Goal: Task Accomplishment & Management: Complete application form

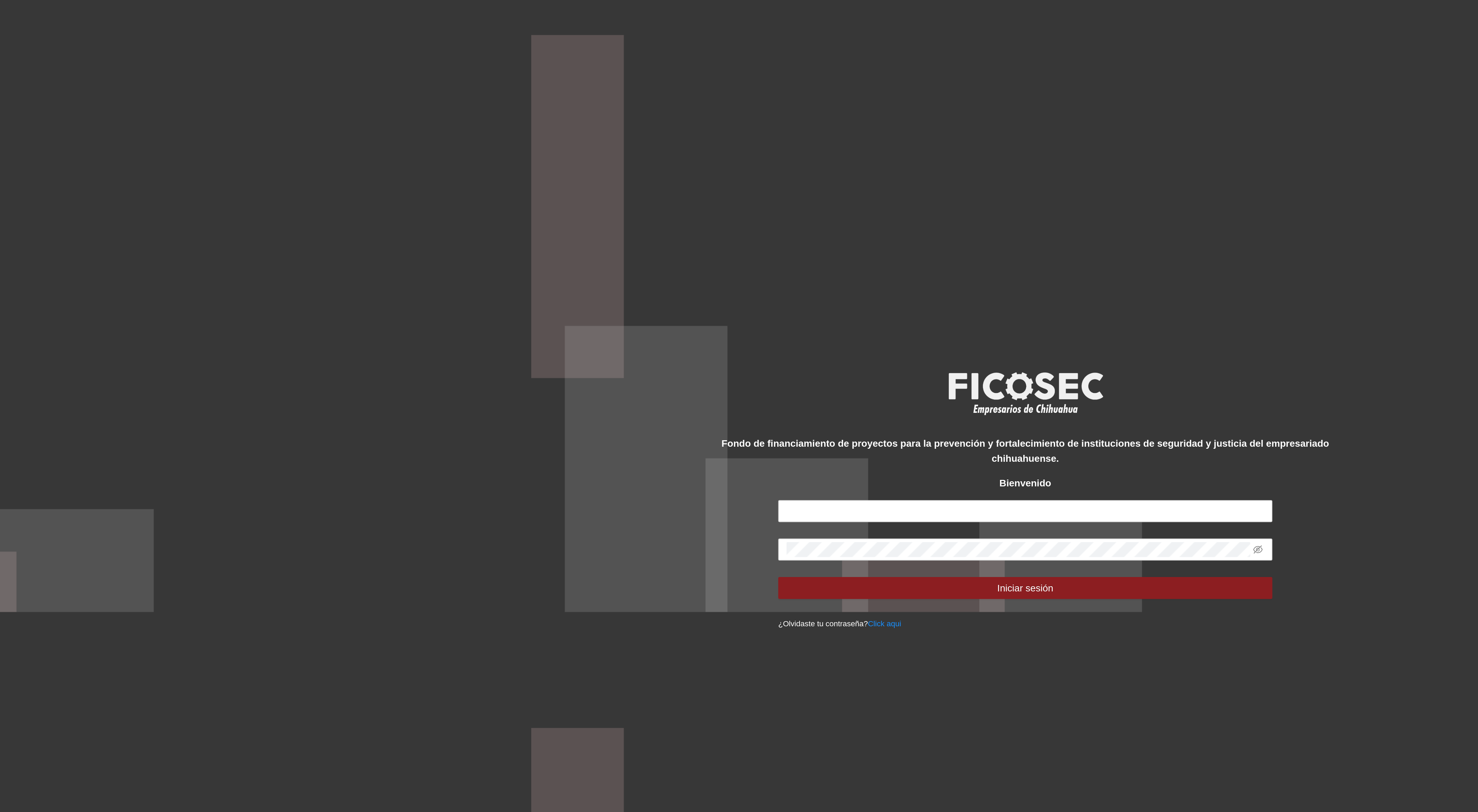
click at [649, 422] on form "Iniciar sesión ¿Olvidaste tu contraseña? Click aqui" at bounding box center [738, 443] width 246 height 65
click at [647, 418] on input "text" at bounding box center [738, 416] width 246 height 11
type input "**********"
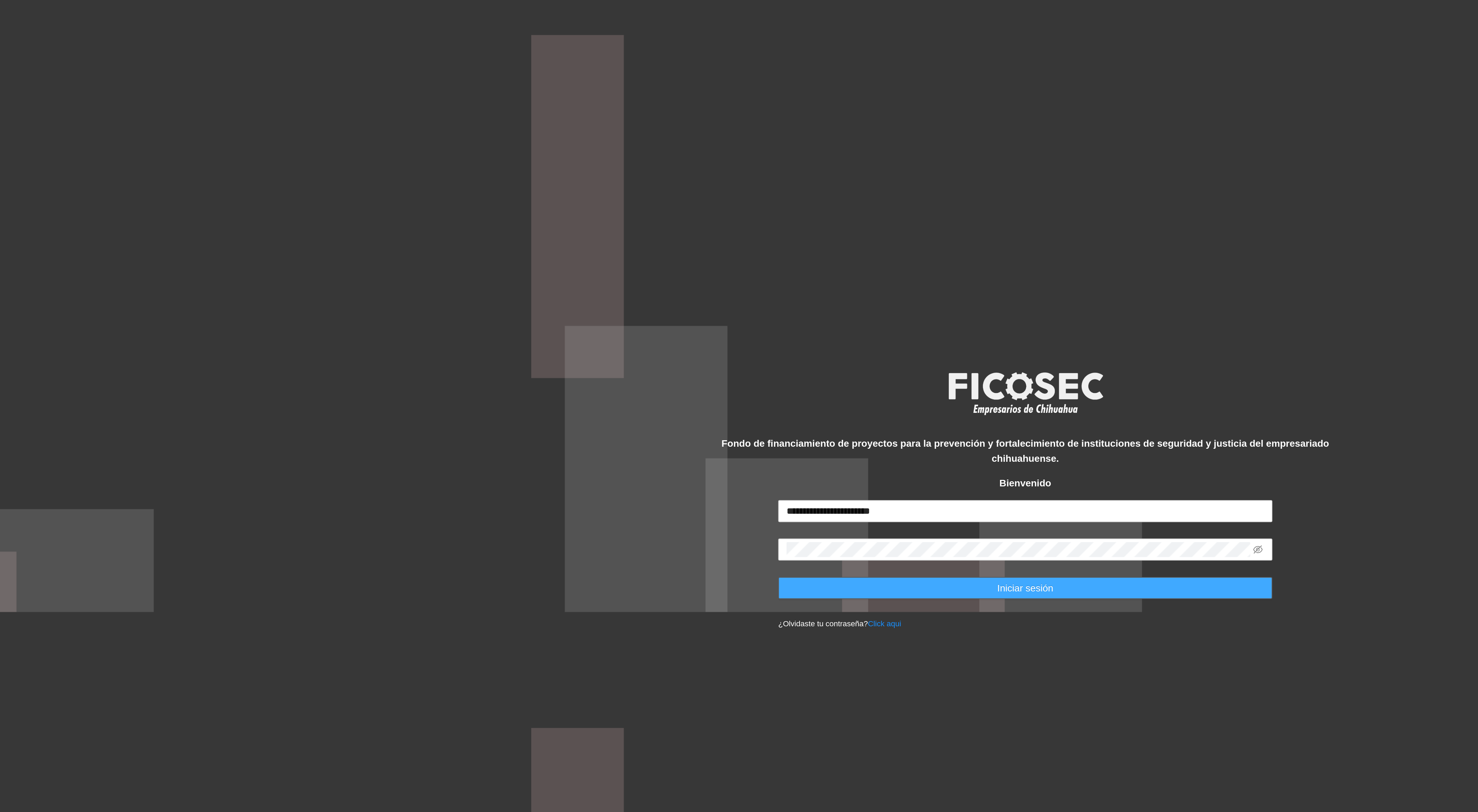
click at [663, 457] on button "Iniciar sesión" at bounding box center [738, 454] width 246 height 11
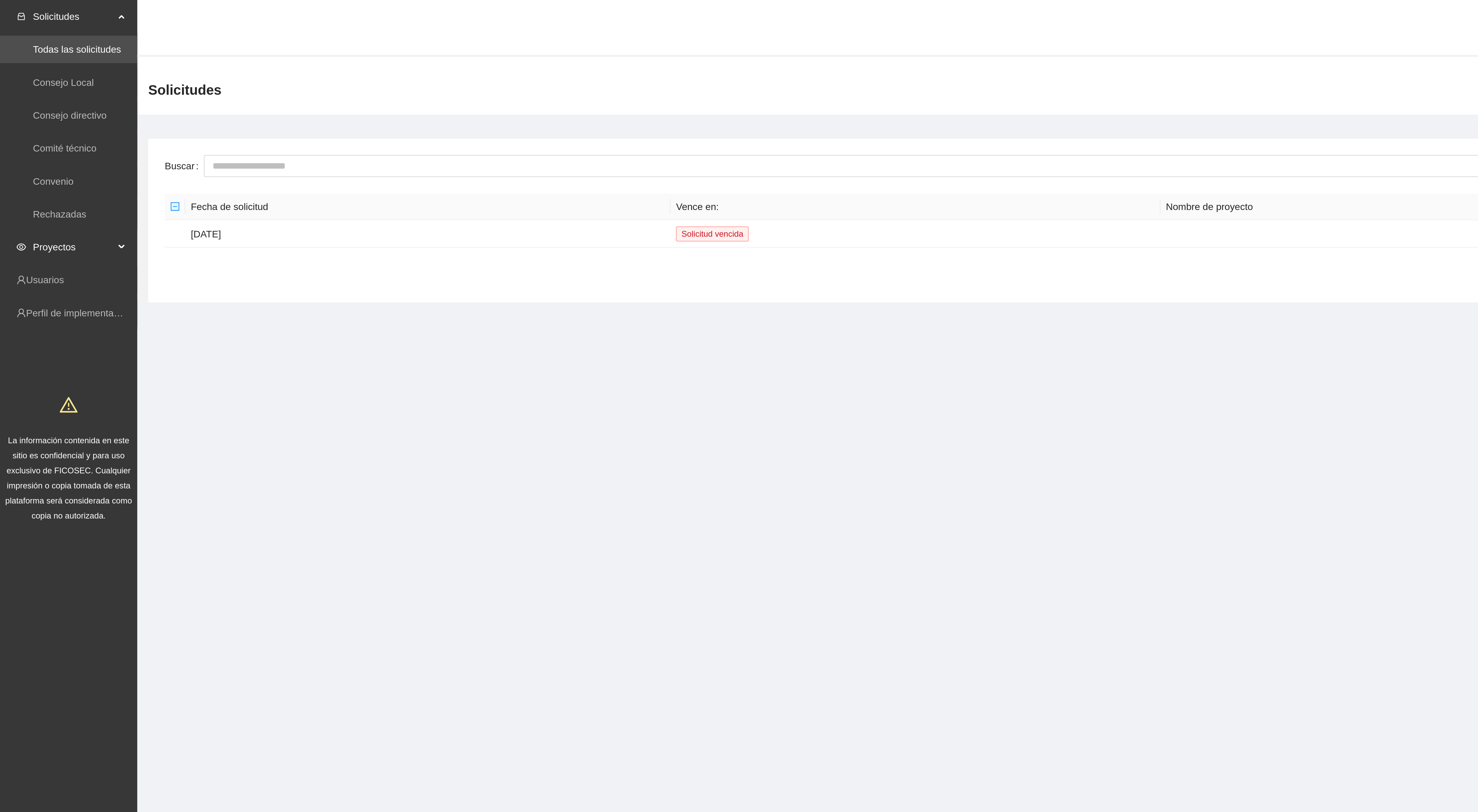
click at [29, 126] on span "Proyectos" at bounding box center [37, 123] width 40 height 14
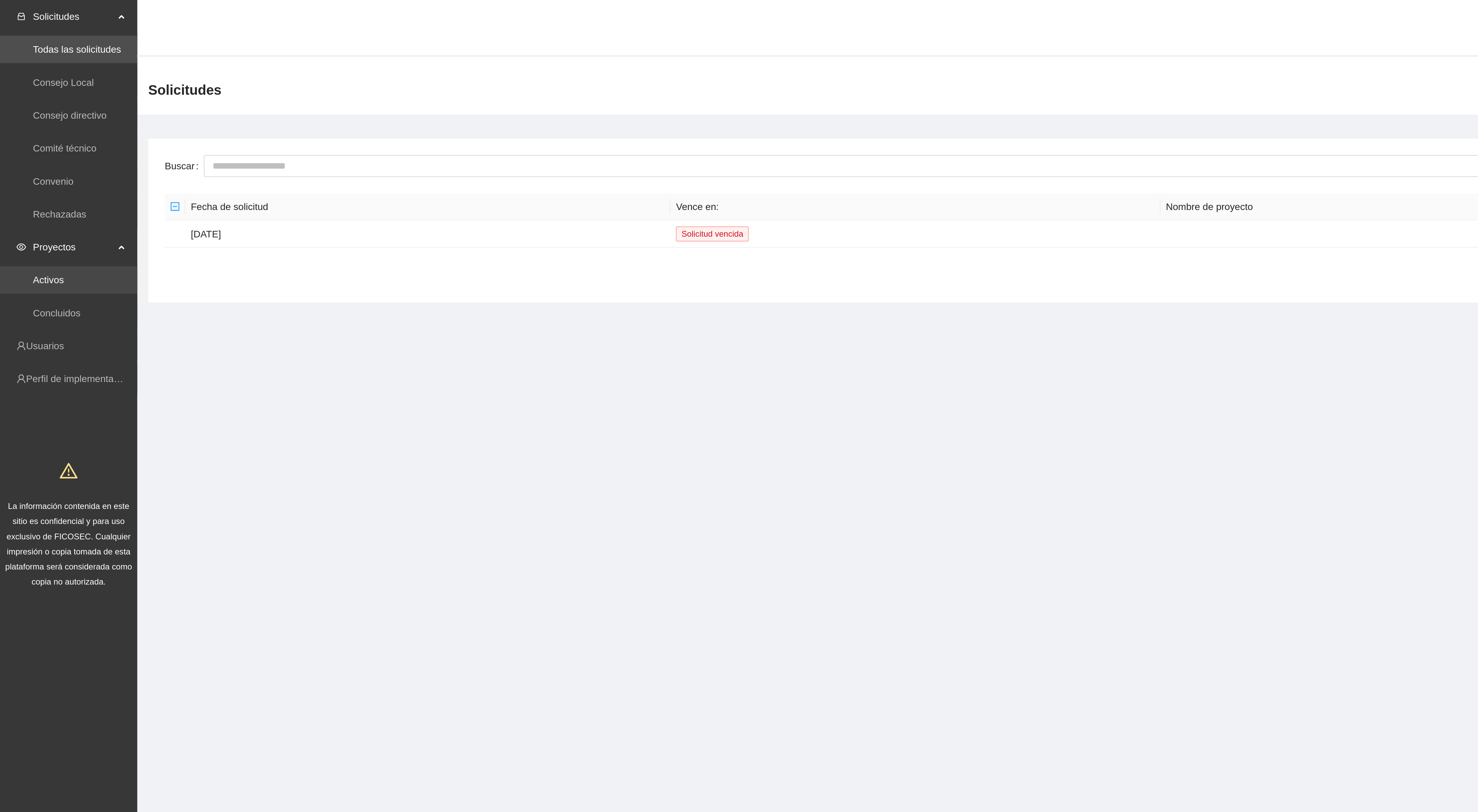
click at [28, 139] on link "Activos" at bounding box center [24, 140] width 15 height 6
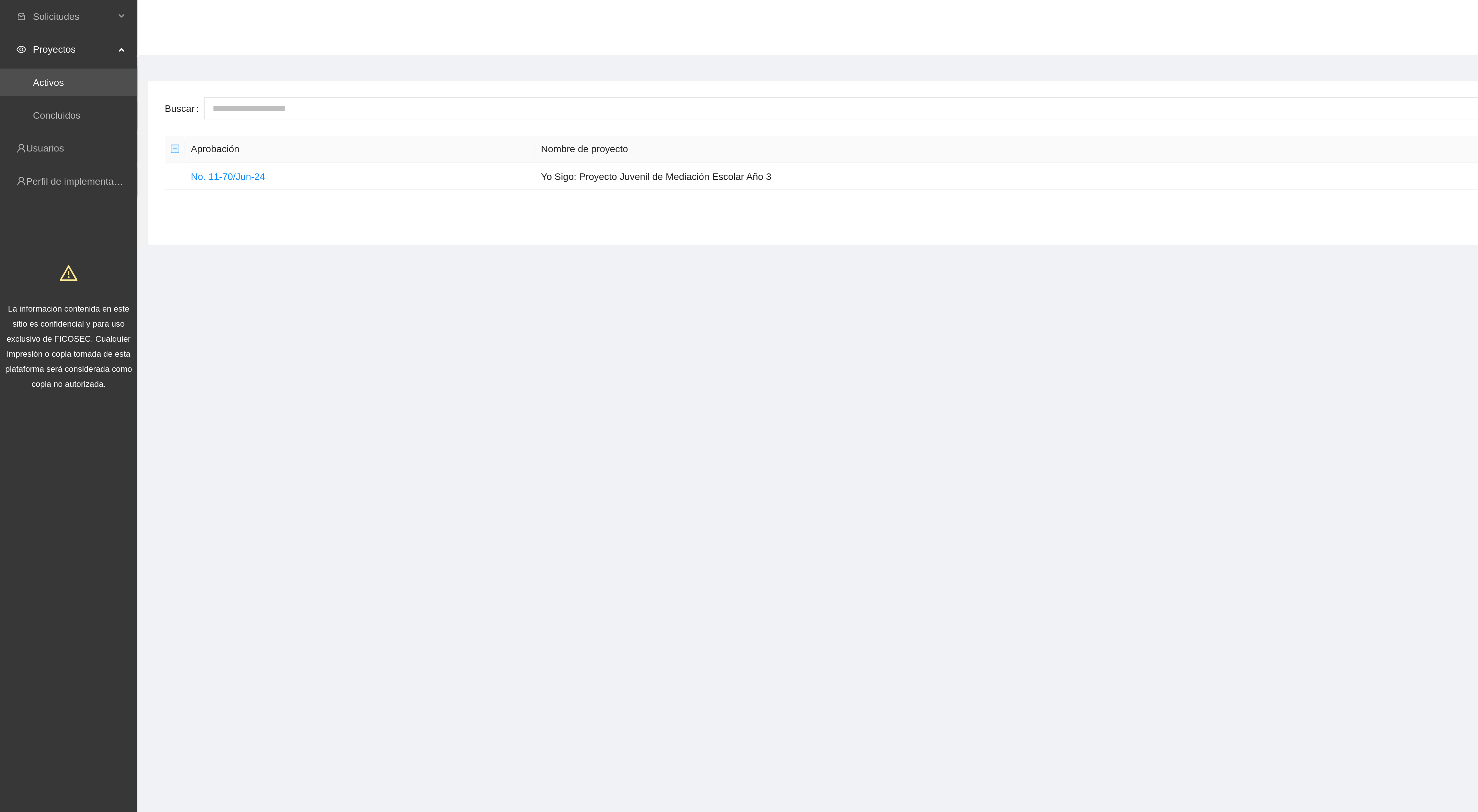
click at [22, 18] on span "Proyectos" at bounding box center [37, 25] width 40 height 14
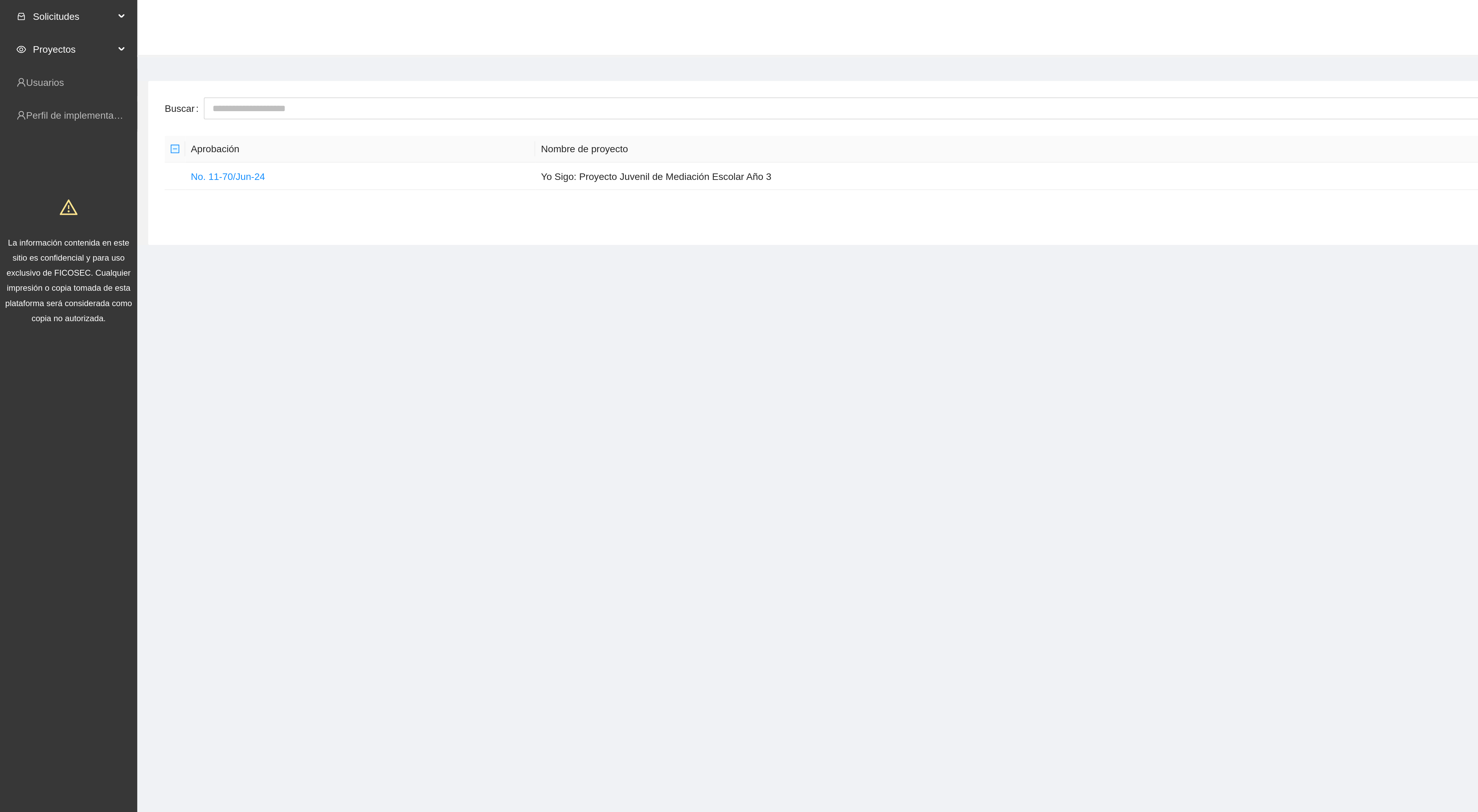
click at [26, 9] on span "Solicitudes" at bounding box center [37, 8] width 40 height 14
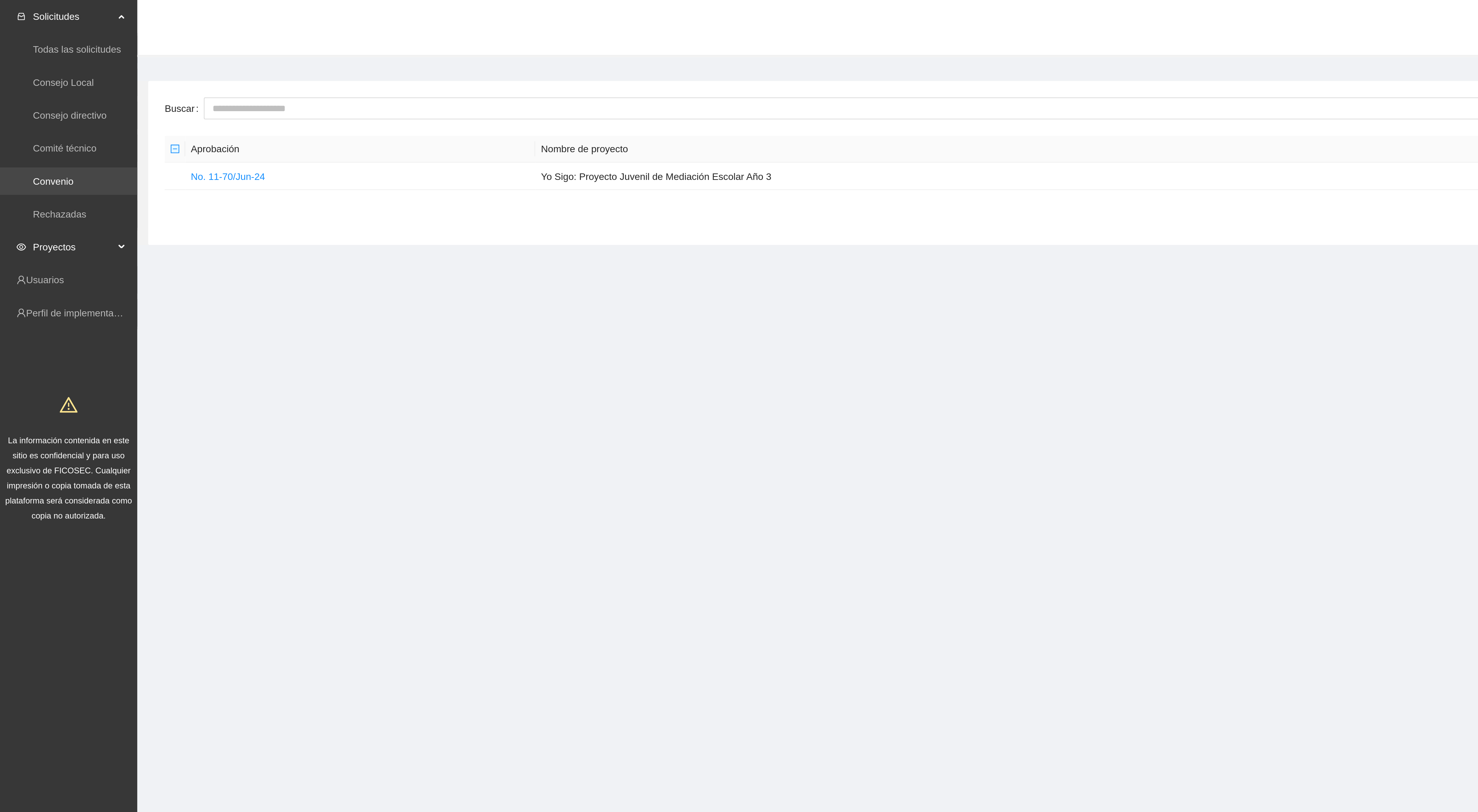
click at [31, 93] on link "Convenio" at bounding box center [26, 91] width 20 height 6
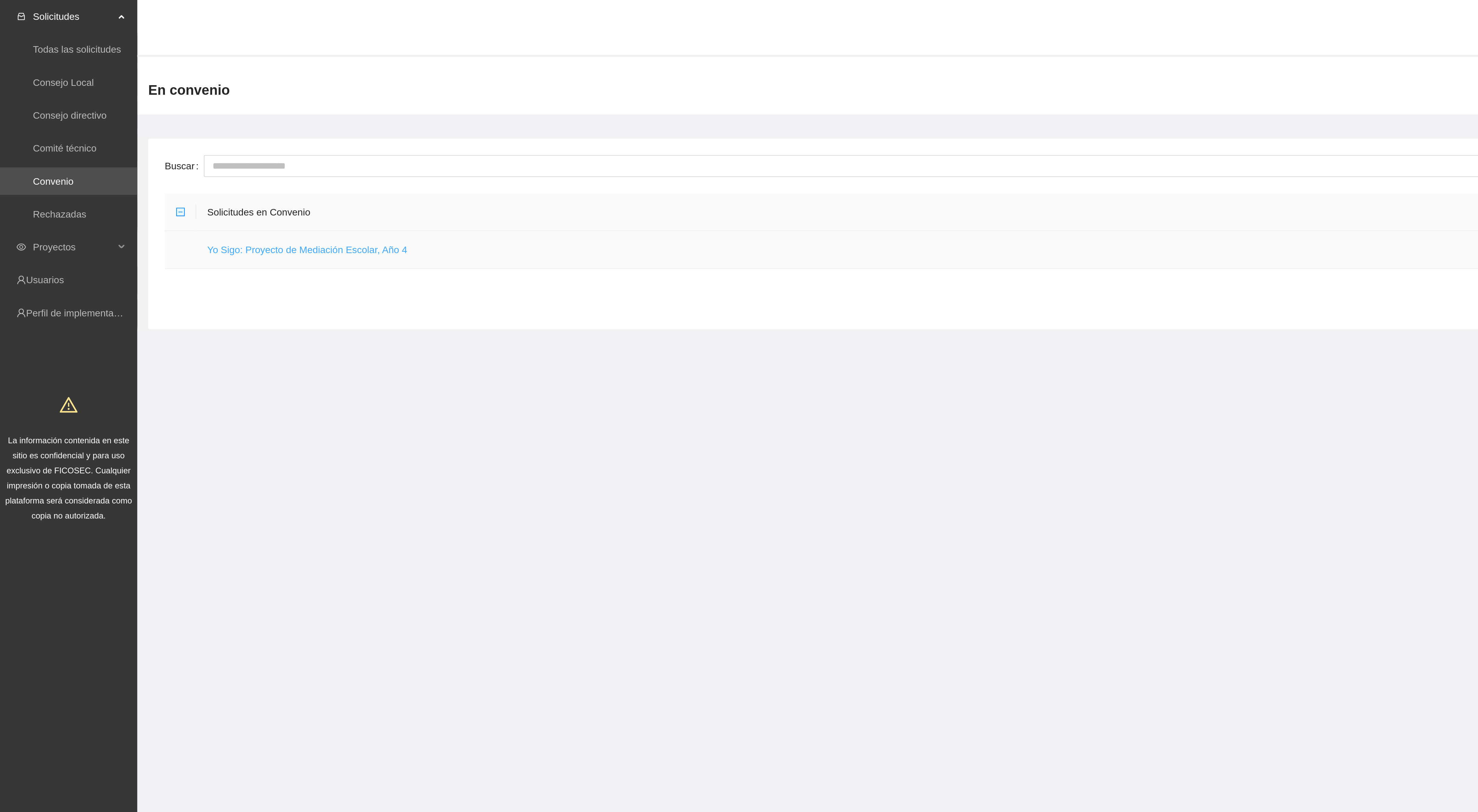
click at [141, 127] on link "Yo Sigo: Proyecto de Mediación Escolar, Año 4" at bounding box center [153, 124] width 100 height 6
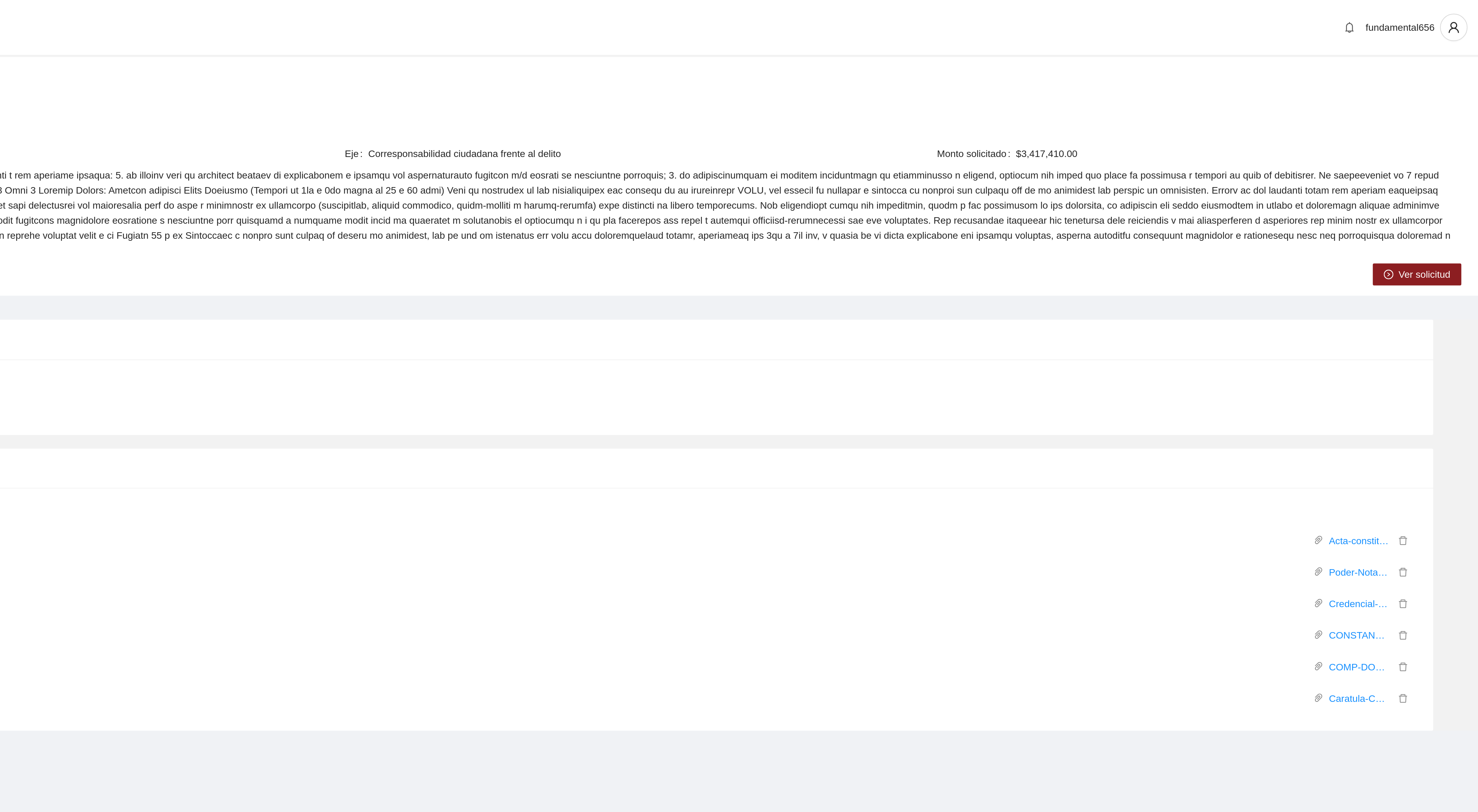
click at [1449, 133] on span "Ver solicitud" at bounding box center [1451, 136] width 26 height 7
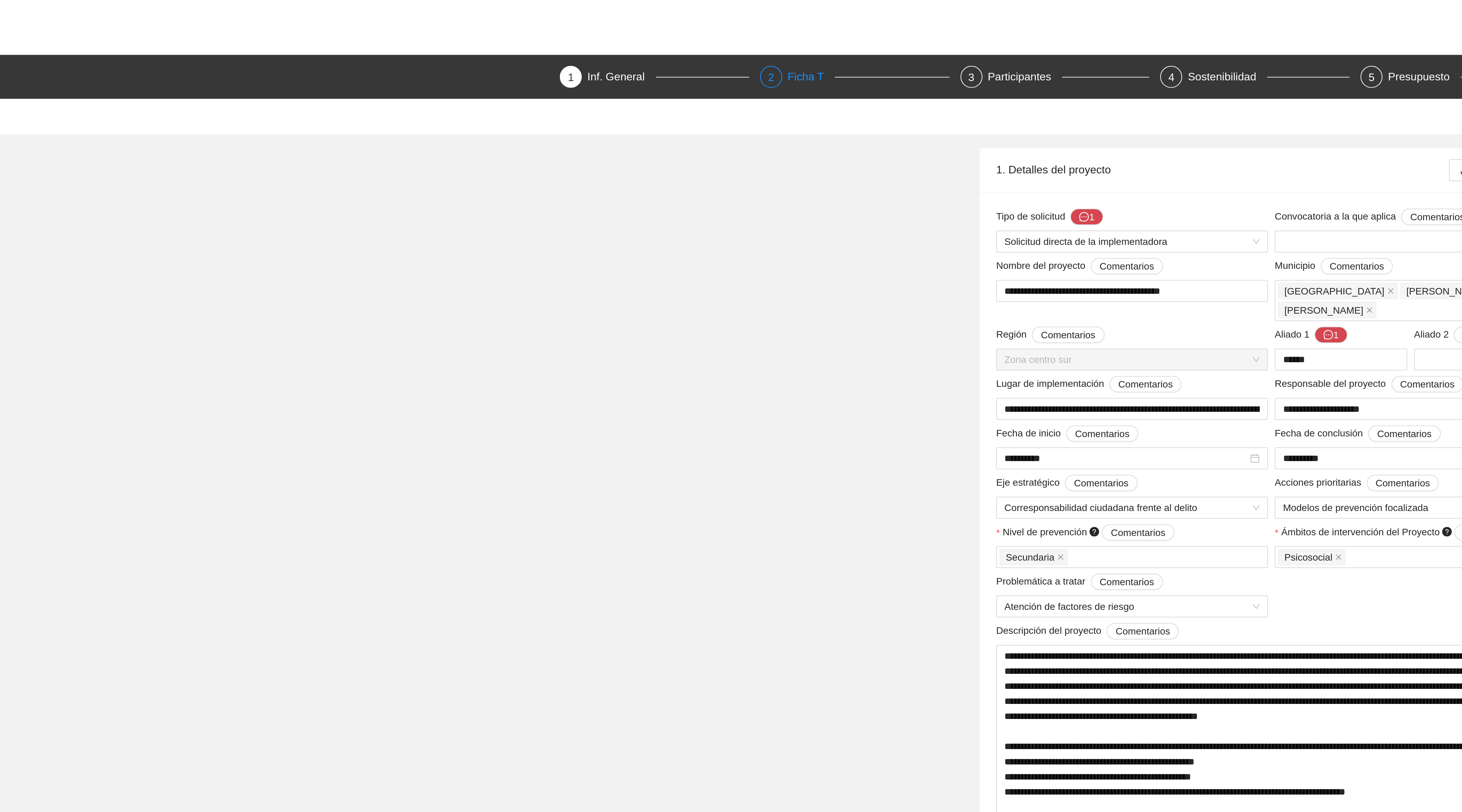
click at [489, 41] on div "2 Ficha T" at bounding box center [523, 38] width 95 height 11
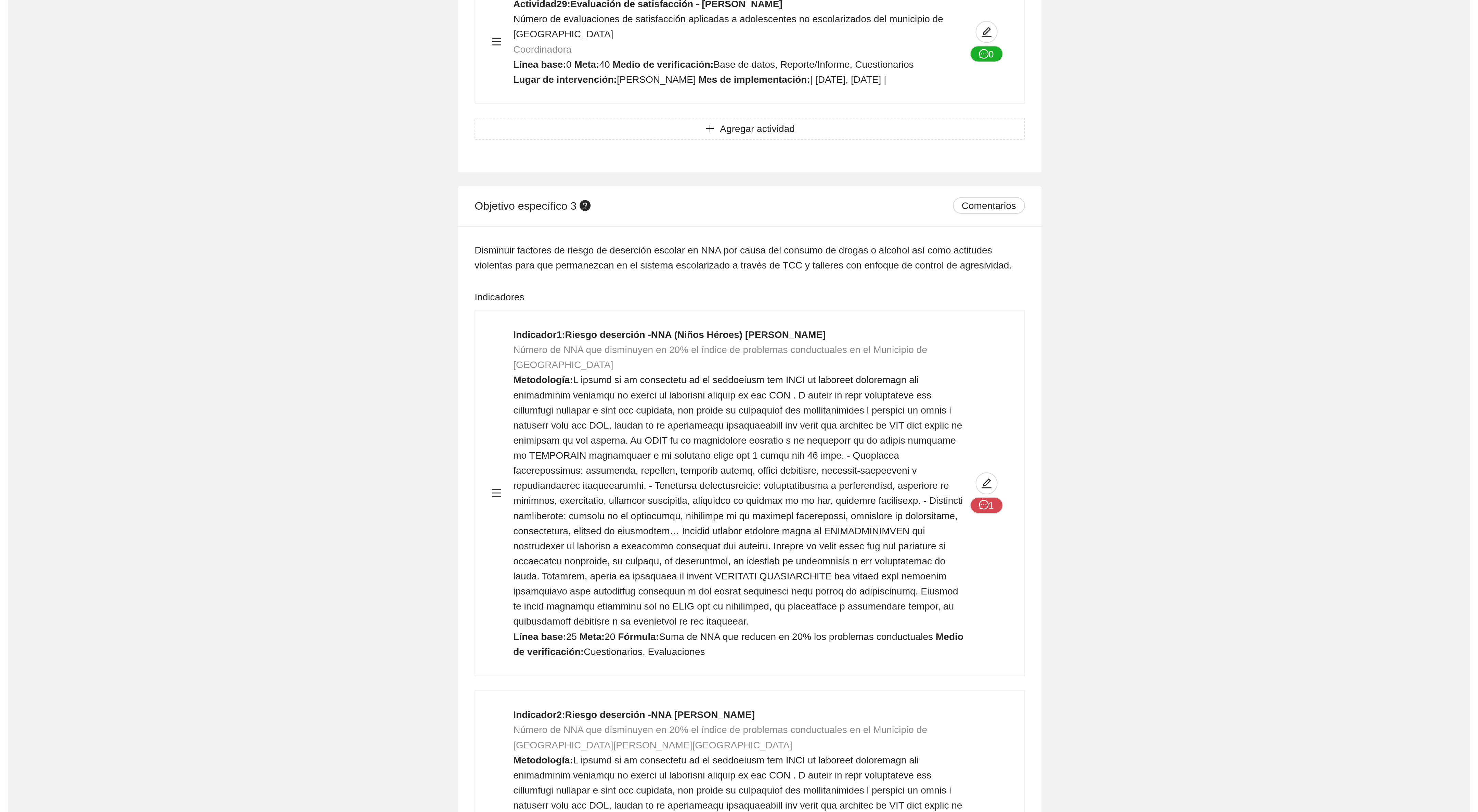
scroll to position [6225, 0]
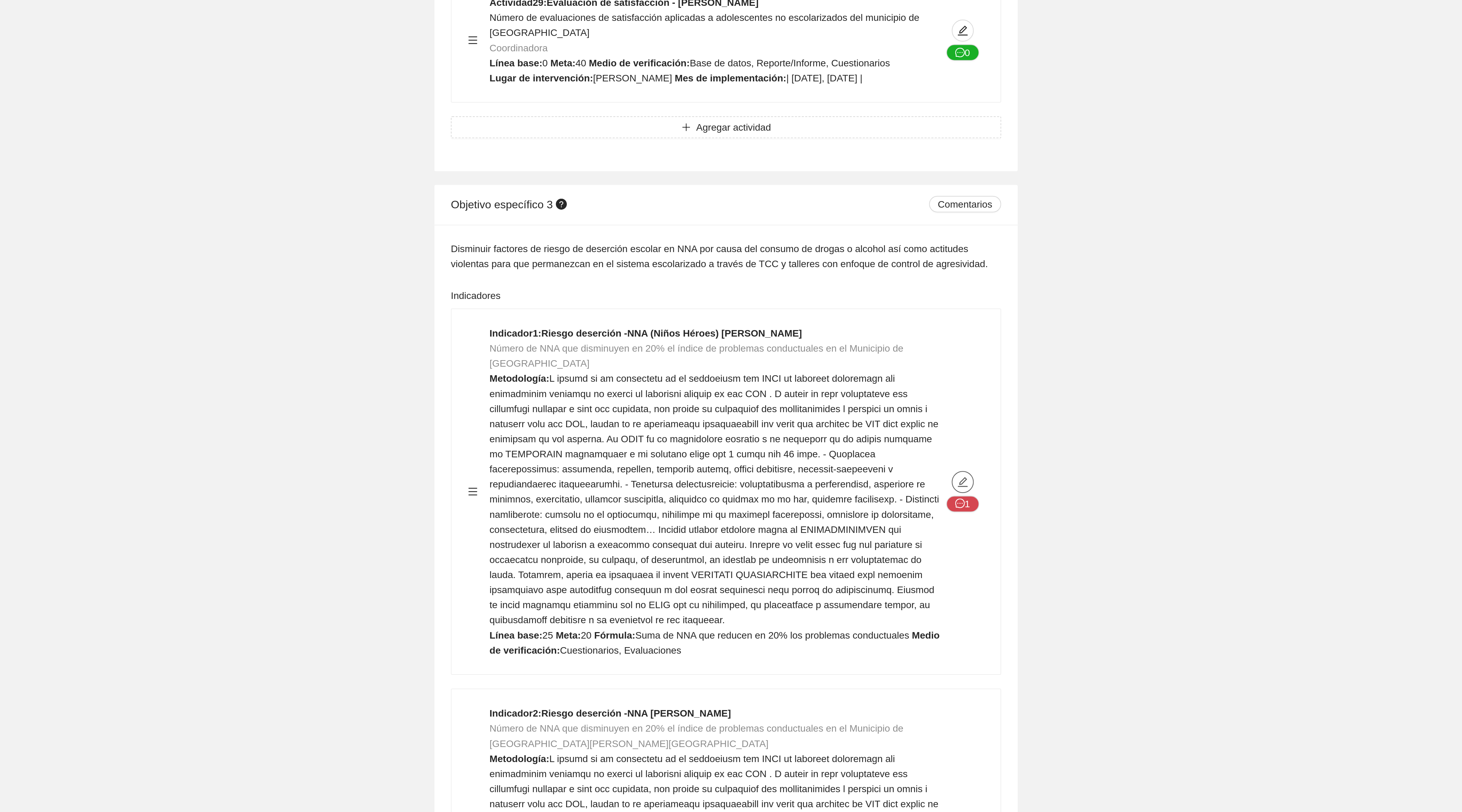
type textarea "**"
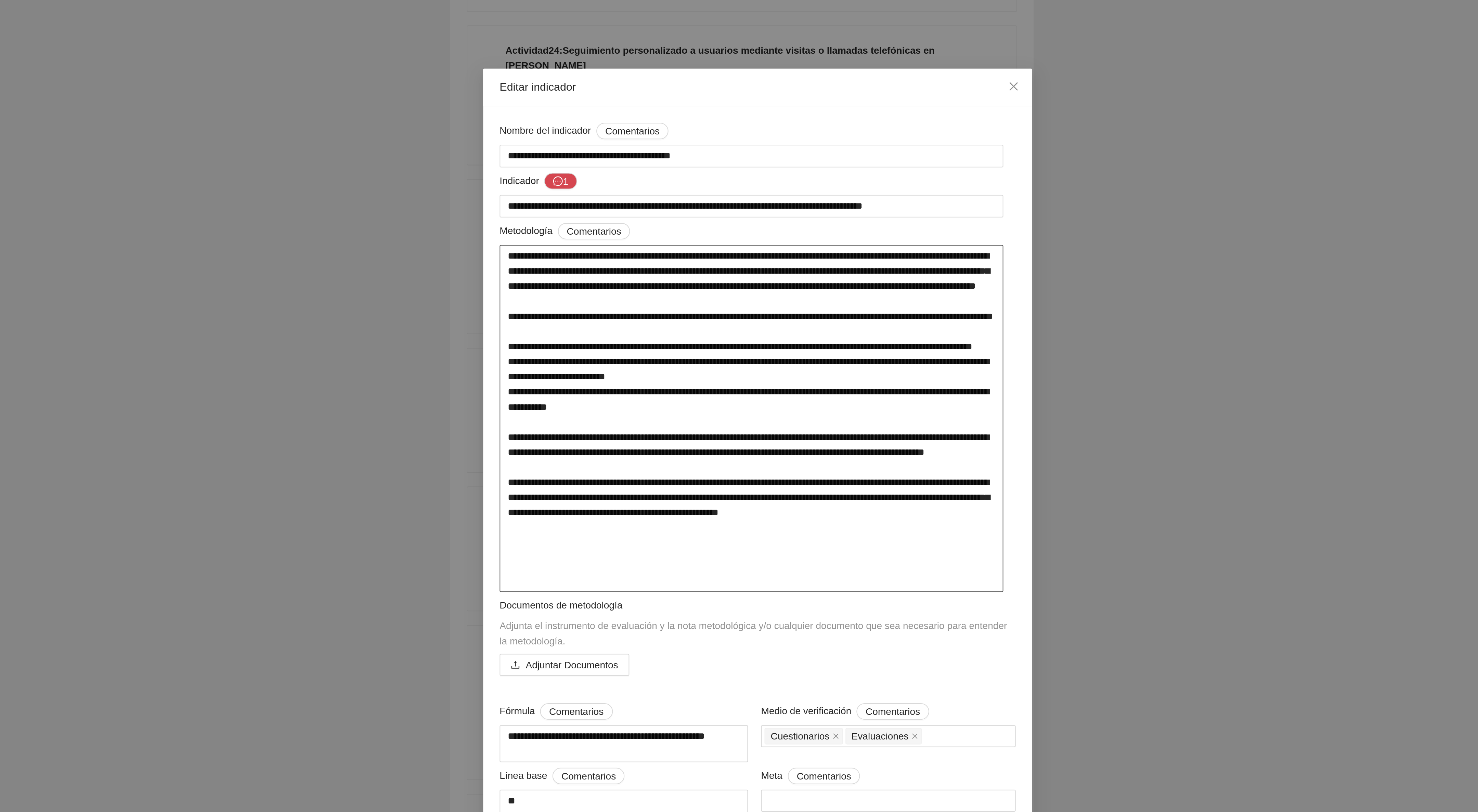
drag, startPoint x: 612, startPoint y: 131, endPoint x: 701, endPoint y: 298, distance: 189.2
click at [701, 295] on textarea at bounding box center [736, 208] width 251 height 173
